Goal: Transaction & Acquisition: Purchase product/service

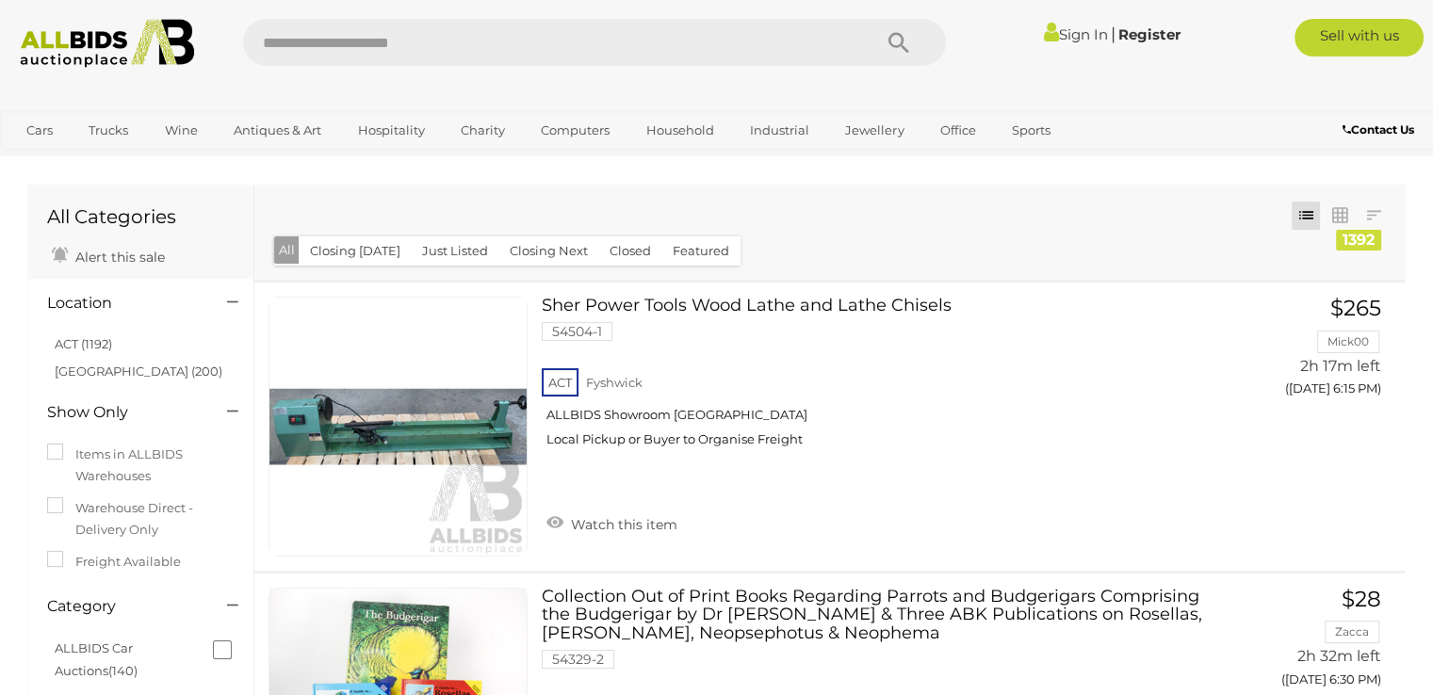
click at [437, 42] on input "text" at bounding box center [548, 42] width 610 height 47
type input "********"
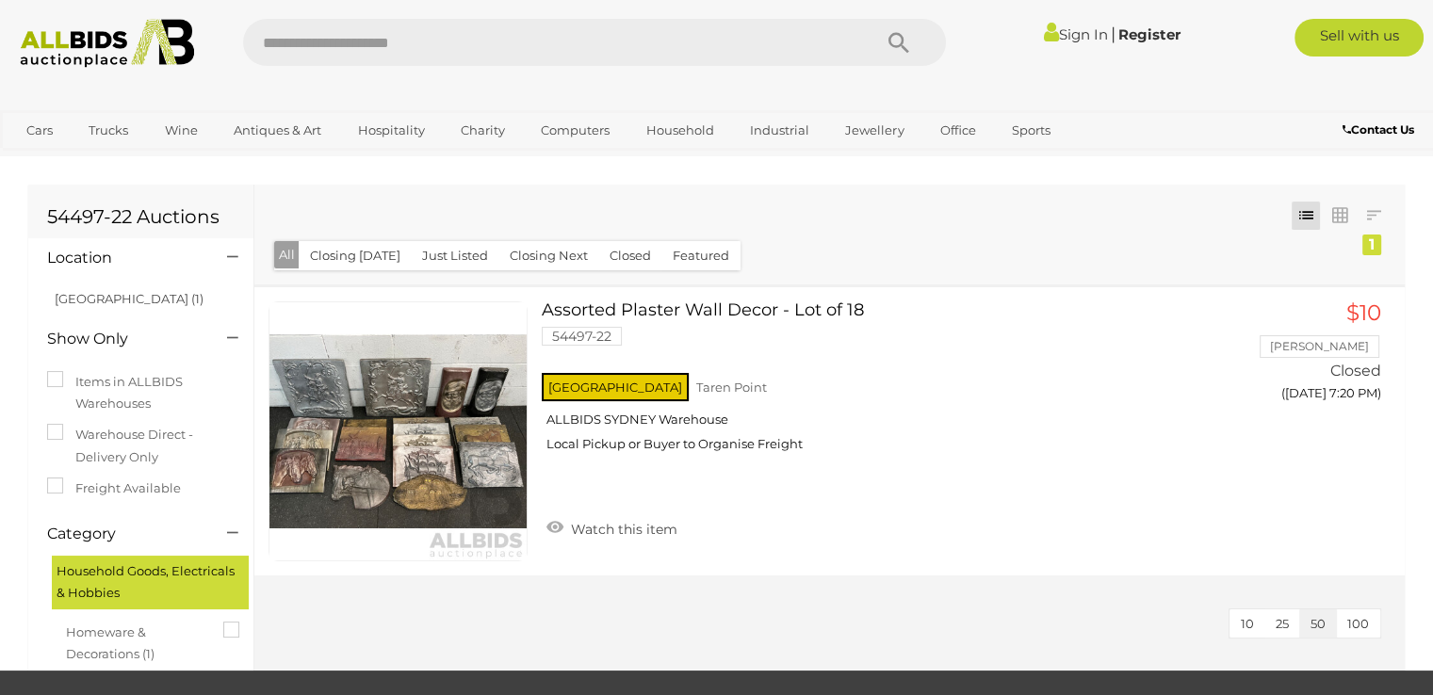
click at [368, 34] on input "text" at bounding box center [548, 42] width 610 height 47
type input "********"
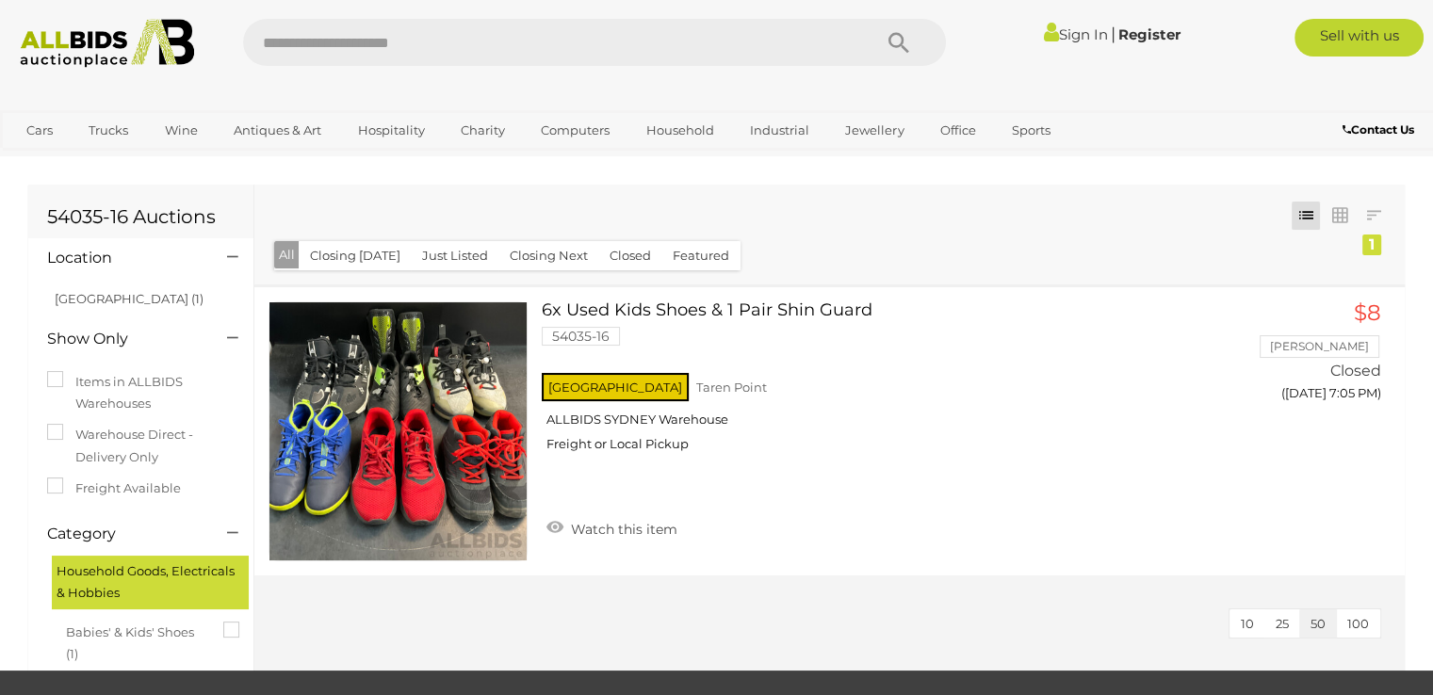
click at [365, 46] on input "text" at bounding box center [548, 42] width 610 height 47
click at [348, 42] on input "text" at bounding box center [548, 42] width 610 height 47
click at [852, 19] on button "Search" at bounding box center [899, 42] width 94 height 47
click at [399, 54] on input "text" at bounding box center [548, 42] width 610 height 47
click at [399, 53] on input "text" at bounding box center [548, 42] width 610 height 47
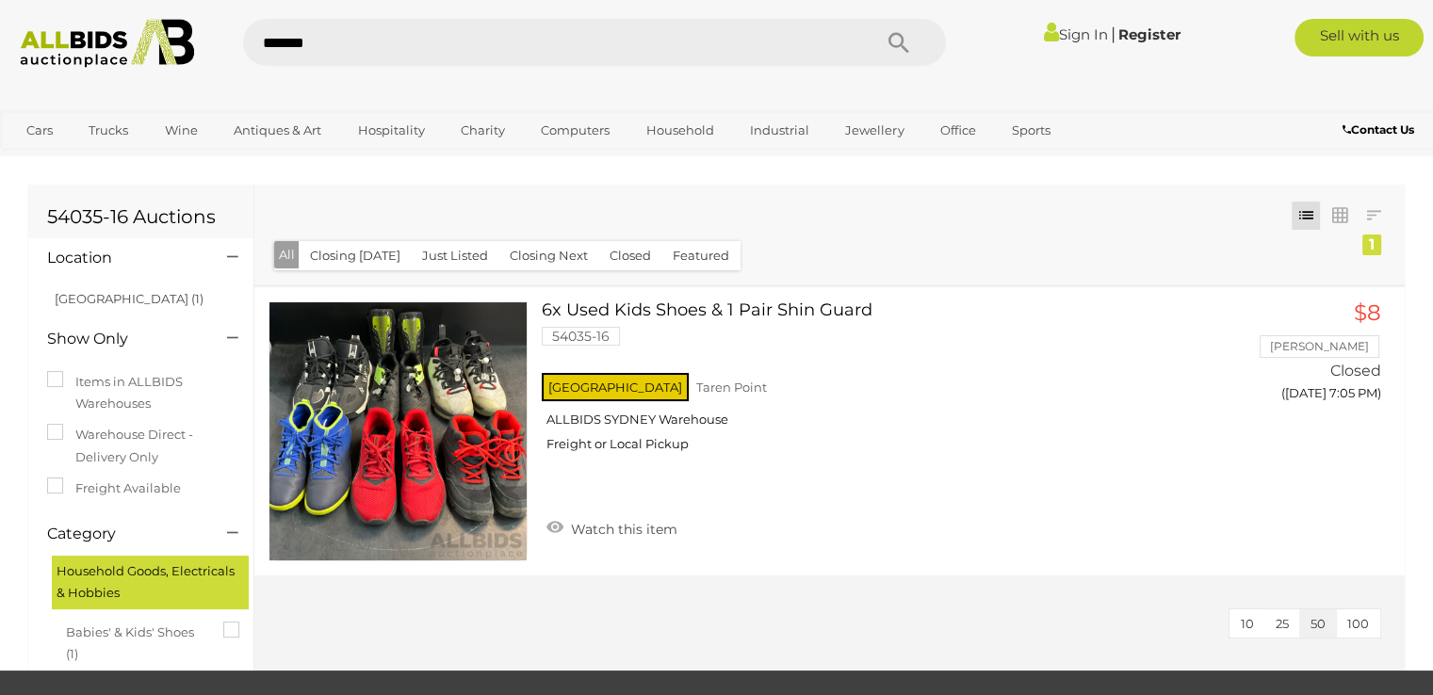
type input "********"
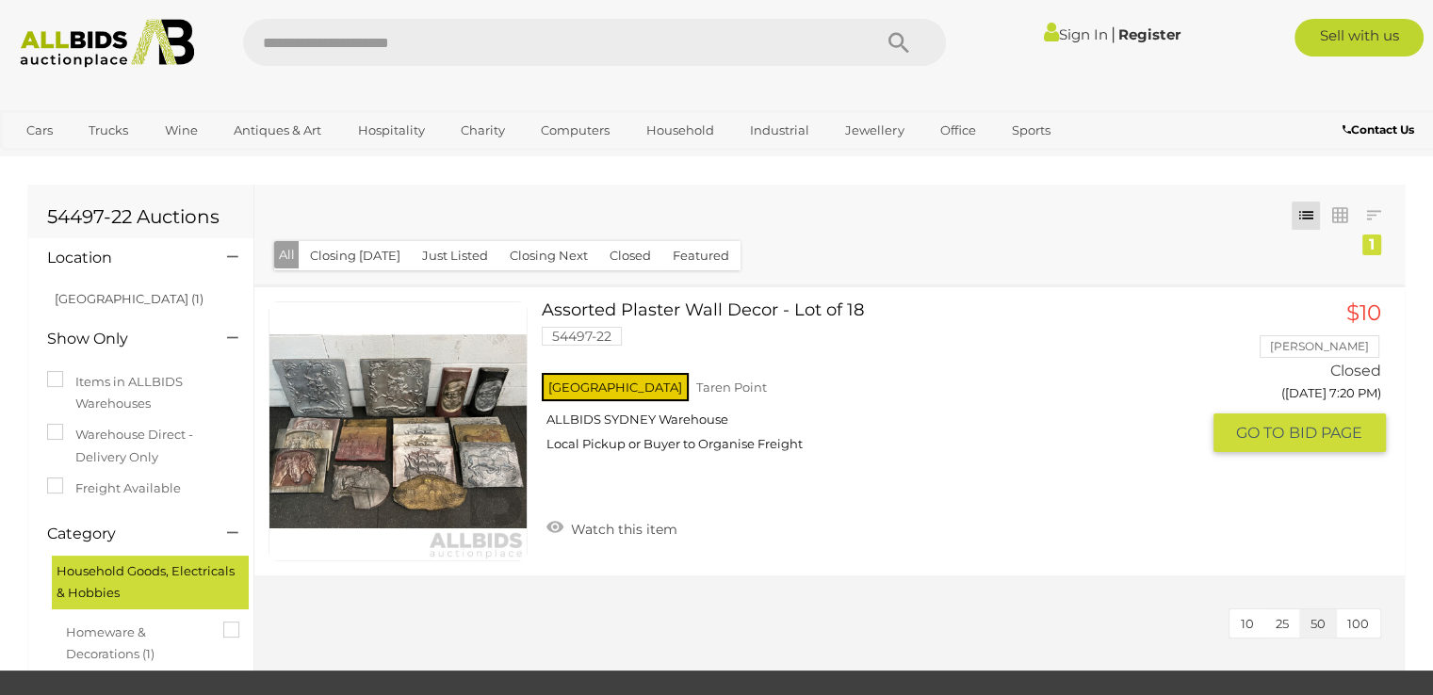
click at [370, 444] on link at bounding box center [397, 430] width 259 height 259
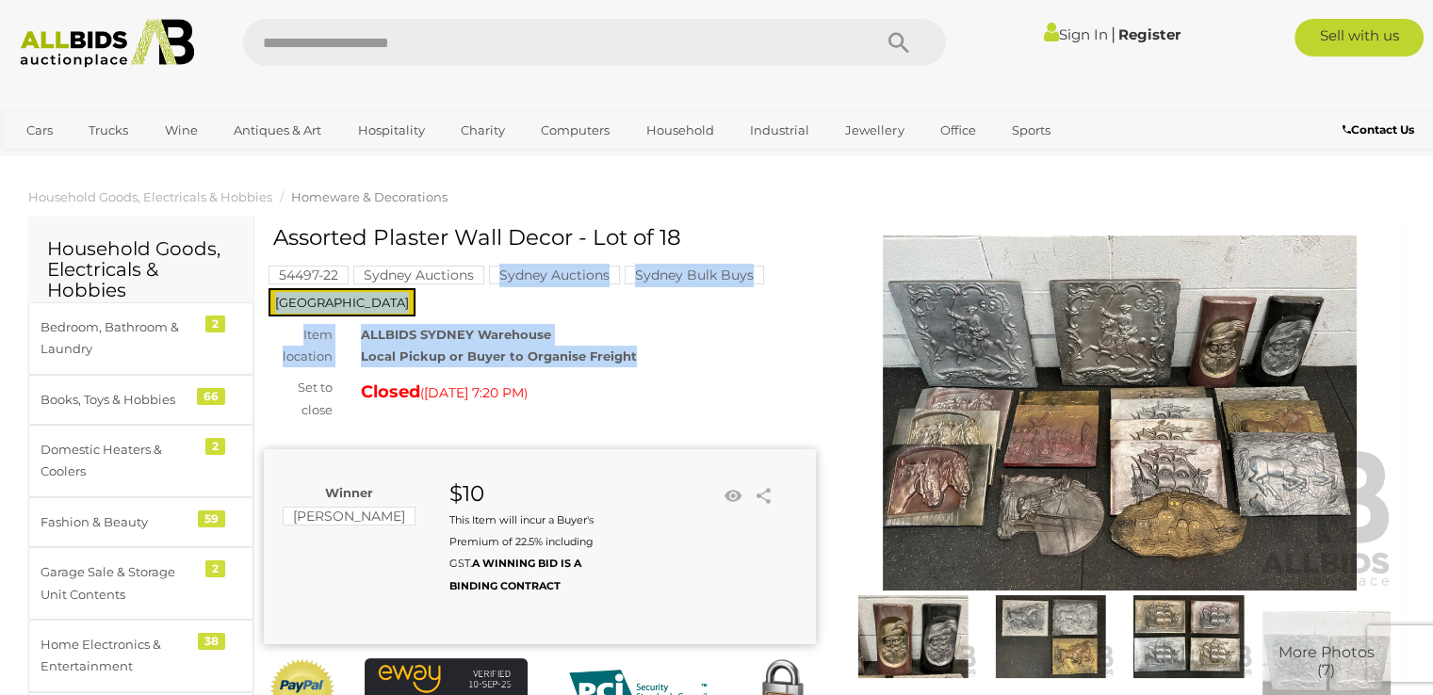
drag, startPoint x: 652, startPoint y: 344, endPoint x: 384, endPoint y: 281, distance: 274.9
click at [389, 285] on div "Assorted Plaster Wall Decor - Lot of 18 54497-22 Sydney Auctions Sydney Auction…" at bounding box center [540, 498] width 552 height 545
click at [656, 329] on div "ALLBIDS SYDNEY Warehouse Local Pickup or Buyer to Organise Freight" at bounding box center [588, 346] width 483 height 44
drag, startPoint x: 656, startPoint y: 329, endPoint x: 360, endPoint y: 264, distance: 302.9
click at [360, 264] on div "Assorted Plaster Wall Decor - Lot of 18 54497-22 Sydney Auctions Sydney Auction…" at bounding box center [540, 498] width 552 height 545
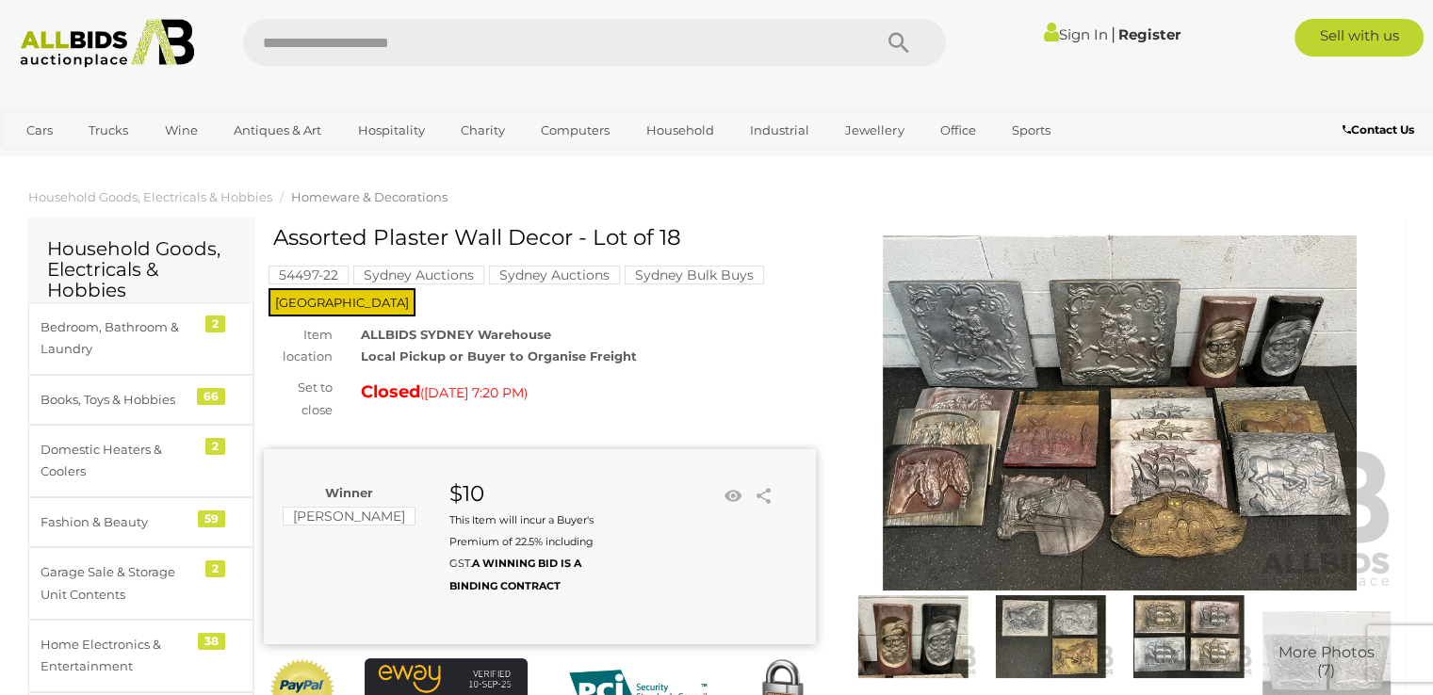
click at [762, 377] on div "Closed ( Yesterday 7:20 PM )" at bounding box center [588, 392] width 455 height 30
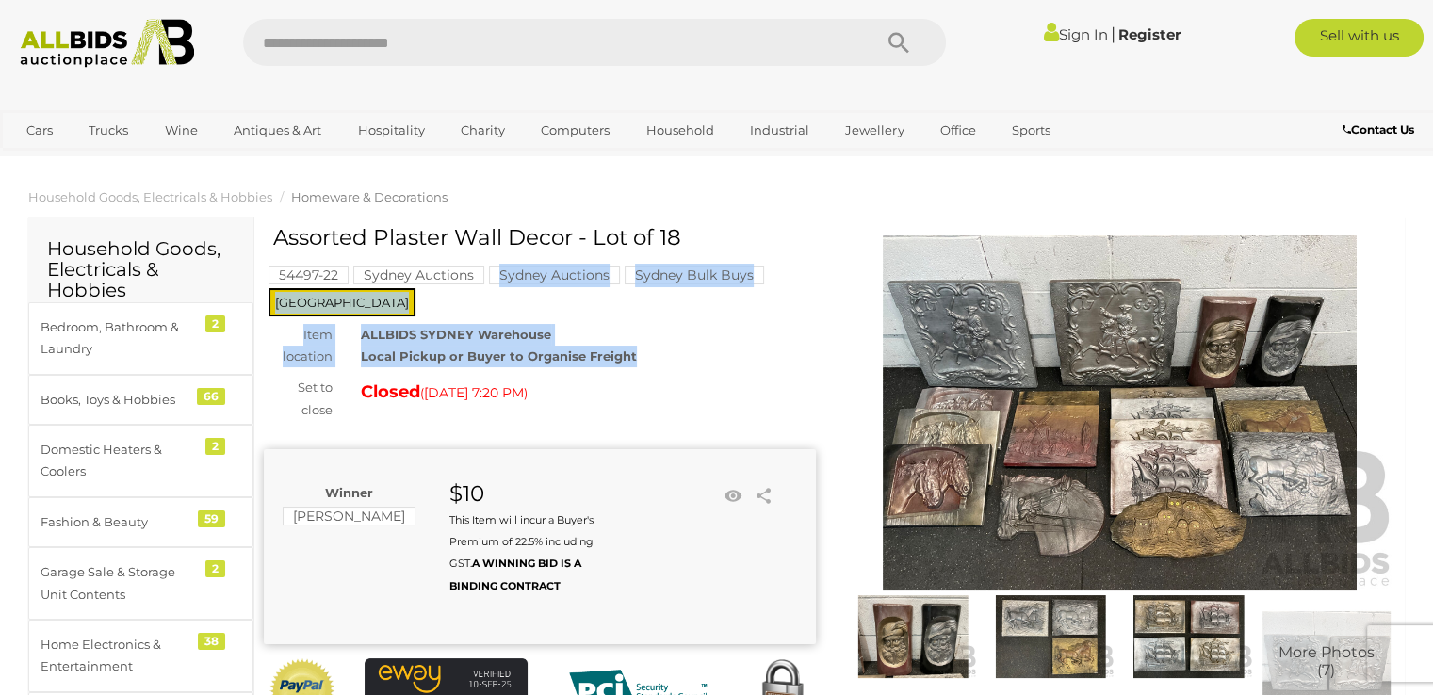
drag, startPoint x: 675, startPoint y: 338, endPoint x: 446, endPoint y: 286, distance: 234.7
click at [434, 291] on div "Assorted Plaster Wall Decor - Lot of 18 54497-22 Sydney Auctions Sydney Auction…" at bounding box center [540, 498] width 552 height 545
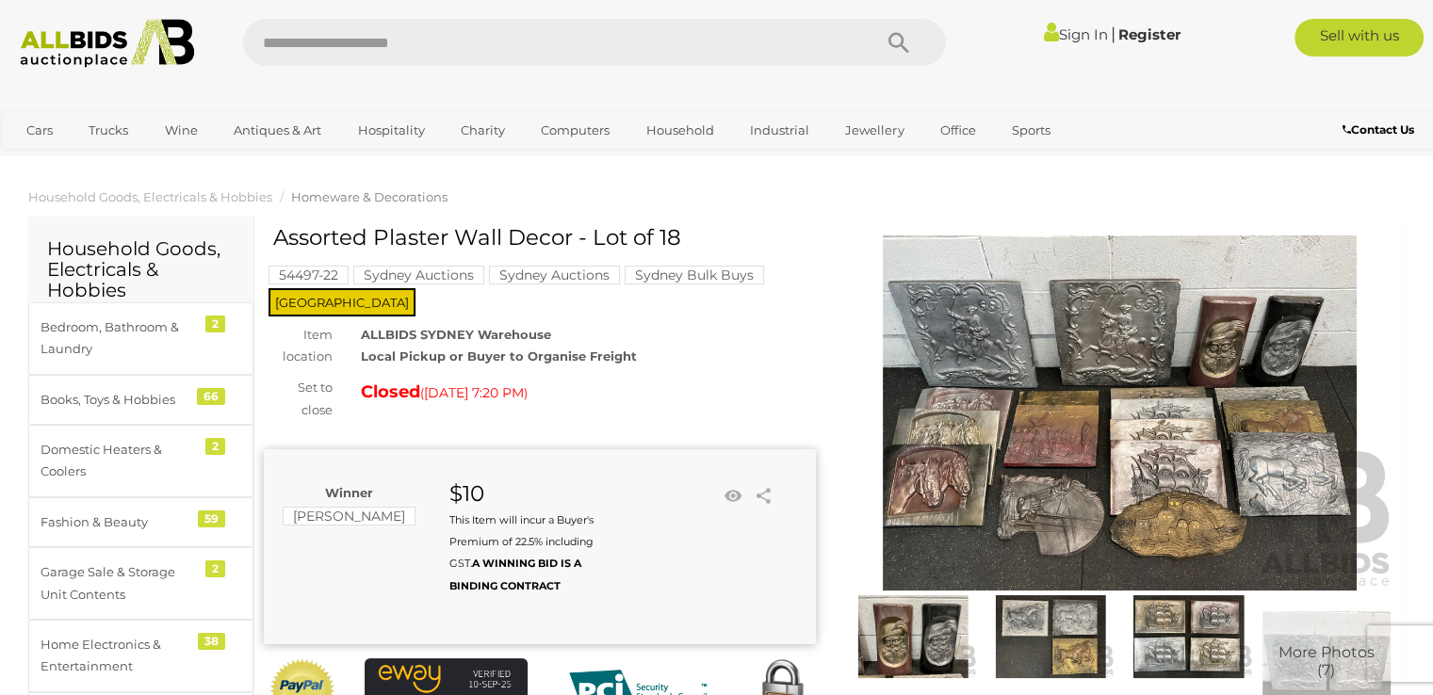
click at [740, 377] on div "Closed ( Yesterday 7:20 PM )" at bounding box center [588, 392] width 455 height 30
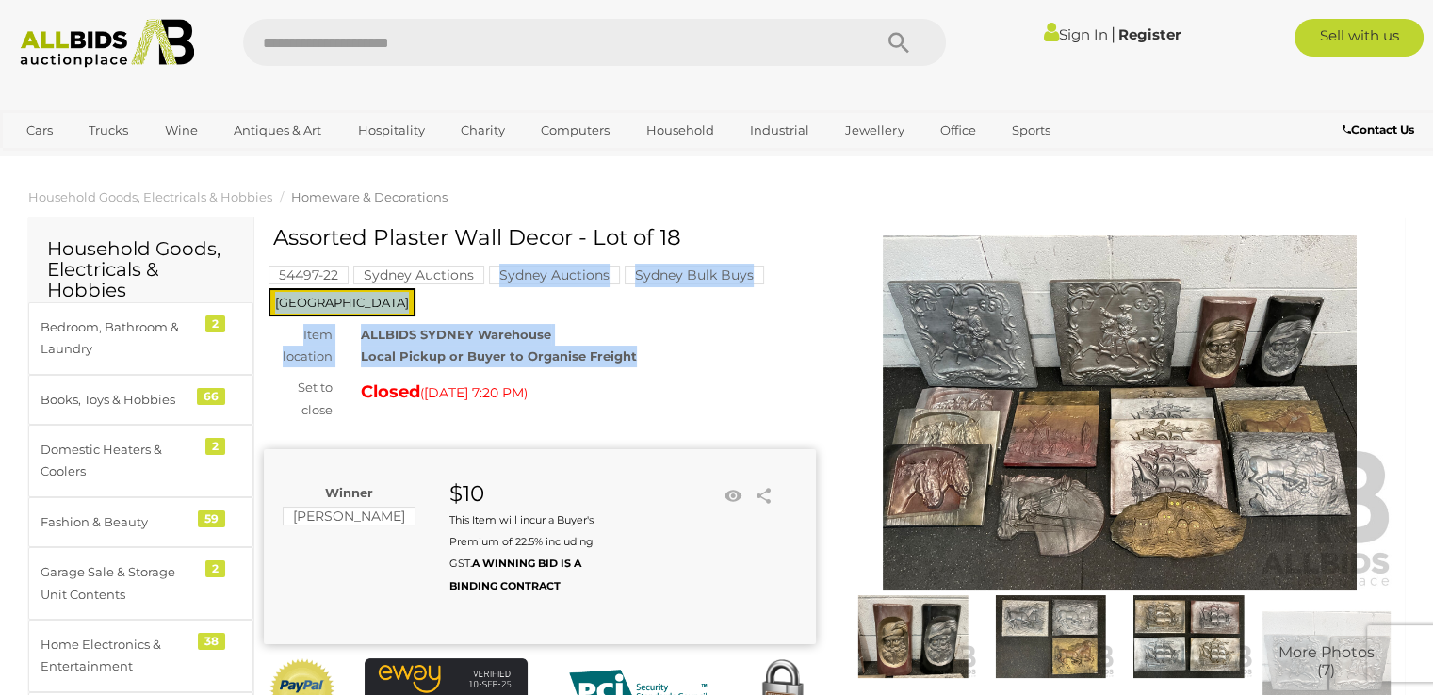
drag, startPoint x: 641, startPoint y: 333, endPoint x: 356, endPoint y: 291, distance: 287.5
click at [356, 291] on div "Assorted Plaster Wall Decor - Lot of 18 54497-22 Sydney Auctions Sydney Auction…" at bounding box center [540, 498] width 552 height 545
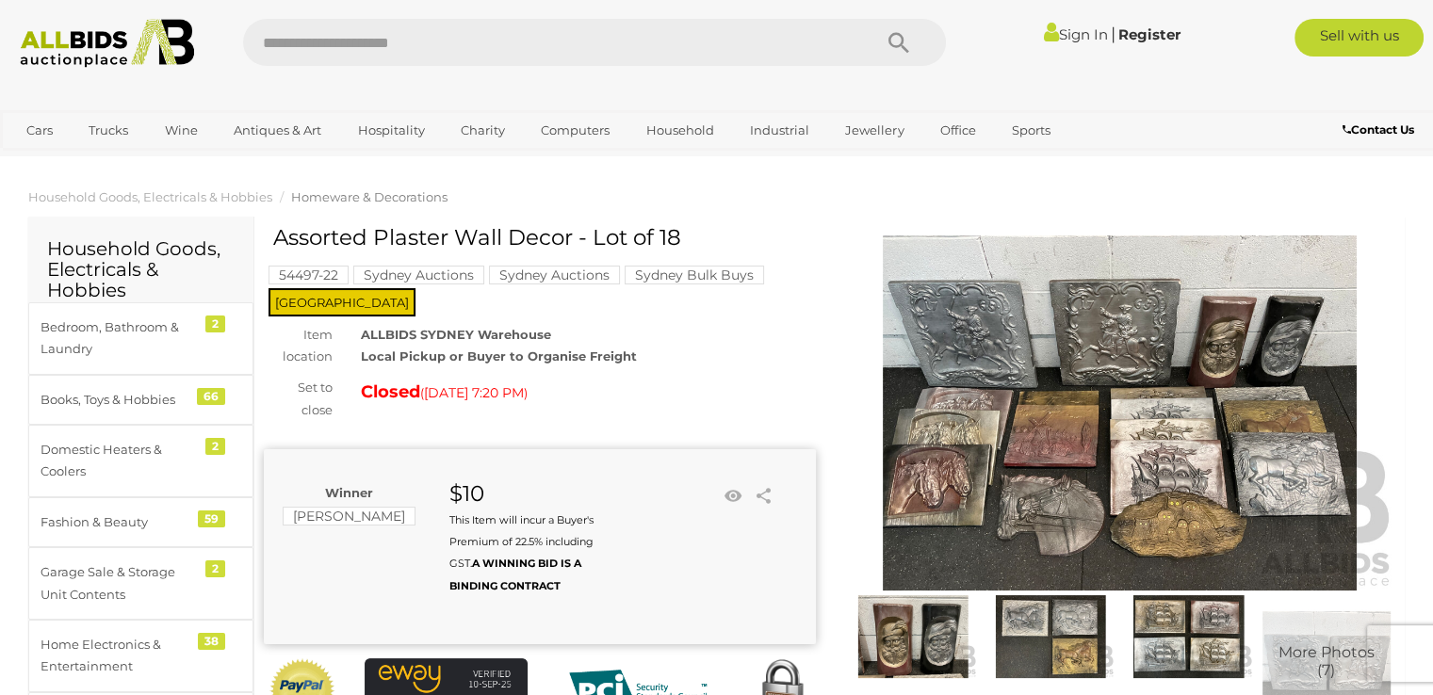
click at [687, 346] on div "Assorted Plaster Wall Decor - Lot of 18 54497-22 Sydney Auctions Sydney Auction…" at bounding box center [540, 498] width 552 height 545
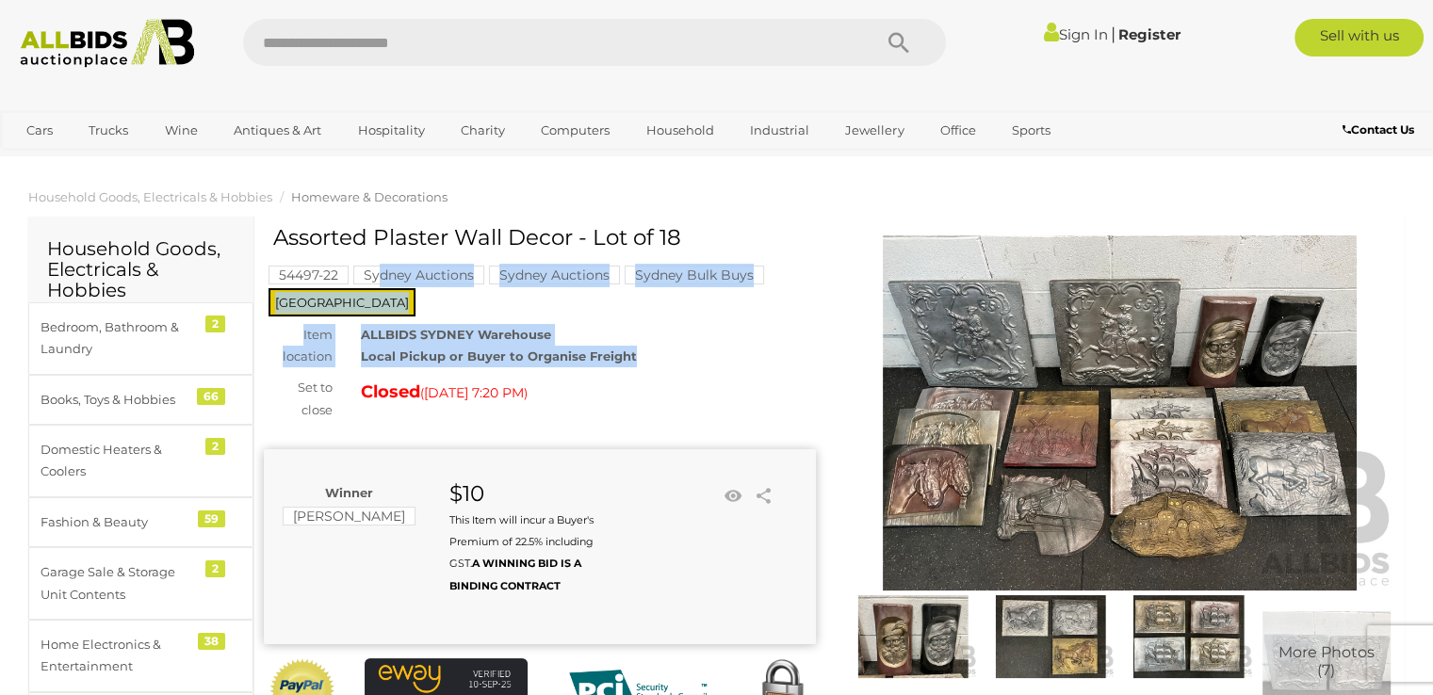
drag, startPoint x: 652, startPoint y: 340, endPoint x: 447, endPoint y: 285, distance: 212.5
click at [376, 284] on div "Assorted Plaster Wall Decor - Lot of 18 54497-22 Sydney Auctions Sydney Auction…" at bounding box center [540, 498] width 552 height 545
click at [645, 324] on div "ALLBIDS SYDNEY Warehouse Local Pickup or Buyer to Organise Freight" at bounding box center [588, 346] width 483 height 44
drag, startPoint x: 671, startPoint y: 334, endPoint x: 411, endPoint y: 281, distance: 265.3
click at [411, 281] on div "Assorted Plaster Wall Decor - Lot of 18 54497-22 Sydney Auctions Sydney Auction…" at bounding box center [540, 498] width 552 height 545
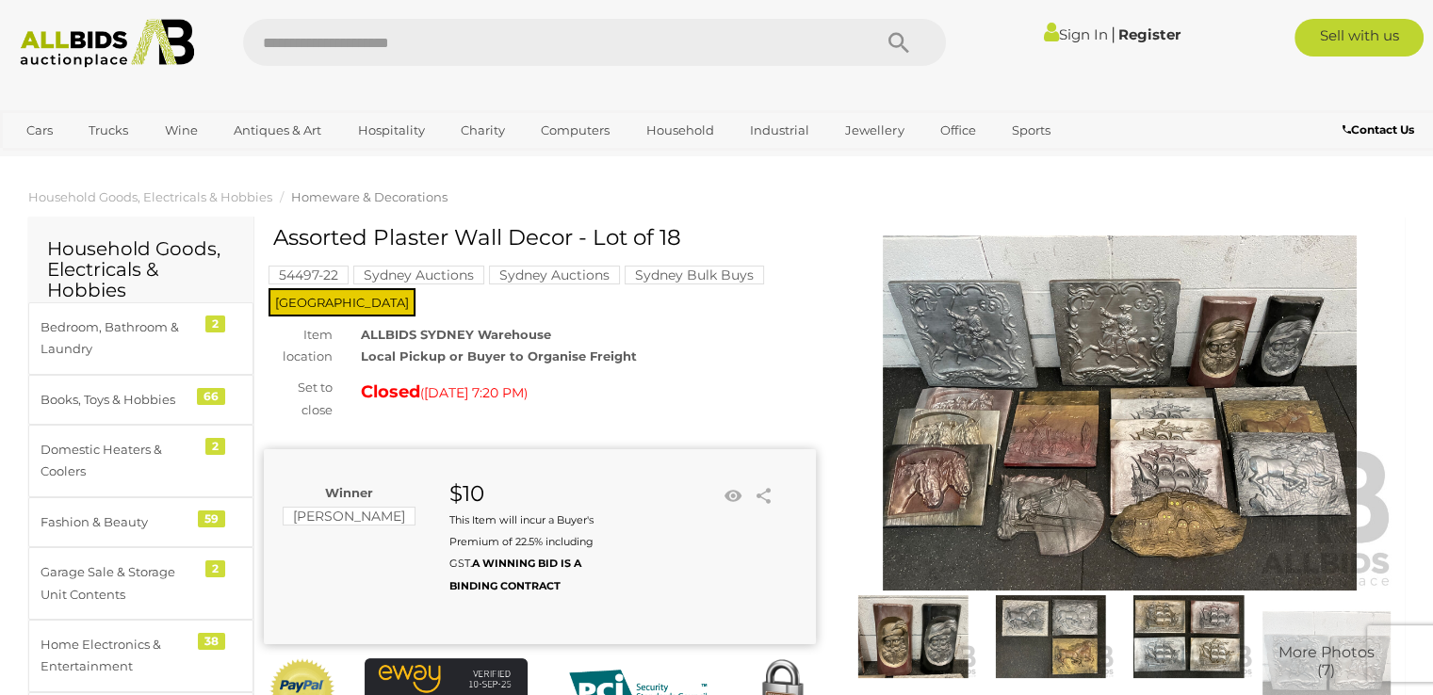
click at [723, 350] on div "Assorted Plaster Wall Decor - Lot of 18 54497-22 Sydney Auctions Sydney Auction…" at bounding box center [540, 498] width 552 height 545
drag, startPoint x: 644, startPoint y: 344, endPoint x: 345, endPoint y: 254, distance: 312.7
click at [345, 254] on div "Assorted Plaster Wall Decor - Lot of 18 54497-22 Sydney Auctions Sydney Auction…" at bounding box center [540, 498] width 552 height 545
click at [633, 345] on div "ALLBIDS SYDNEY Warehouse Local Pickup or Buyer to Organise Freight" at bounding box center [588, 346] width 483 height 44
